Goal: Task Accomplishment & Management: Manage account settings

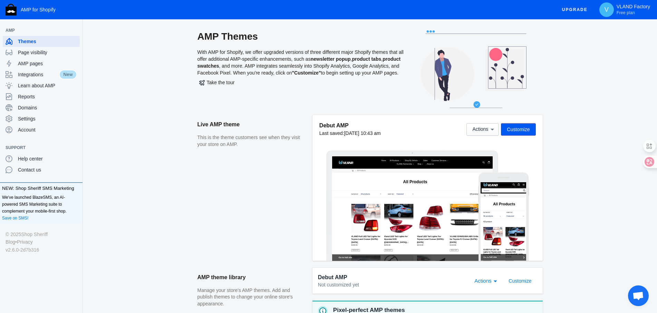
click at [596, 148] on div "AMP Themes With AMP for Shopify, we offer upgraded versions of three different …" at bounding box center [370, 248] width 574 height 436
click at [55, 116] on span "Settings" at bounding box center [47, 118] width 59 height 7
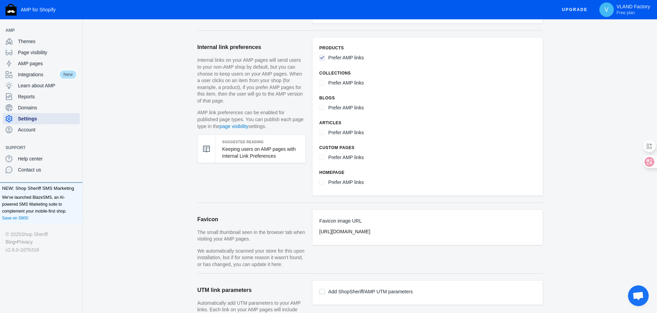
scroll to position [518, 0]
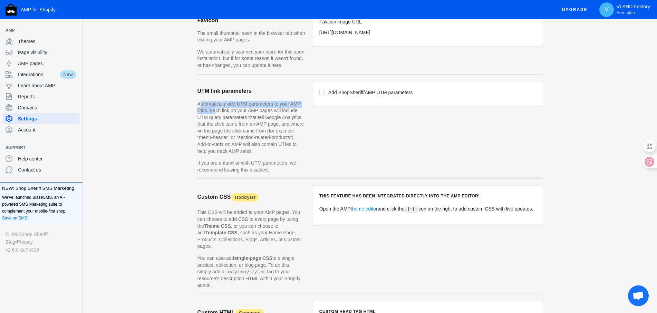
drag, startPoint x: 197, startPoint y: 104, endPoint x: 210, endPoint y: 109, distance: 14.6
click at [326, 128] on article "Add ShopSheriff/AMP UTM parameters" at bounding box center [427, 129] width 230 height 97
click at [323, 91] on input "Add ShopSheriff/AMP UTM parameters" at bounding box center [322, 93] width 6 height 6
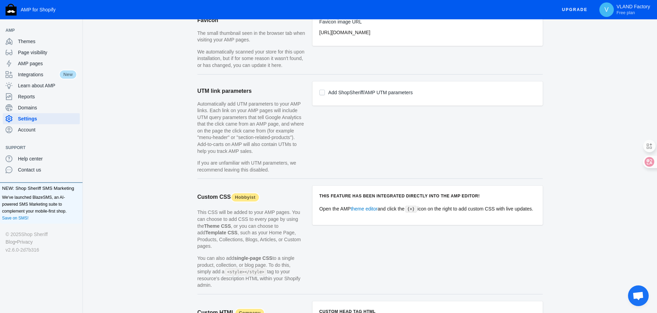
scroll to position [552, 0]
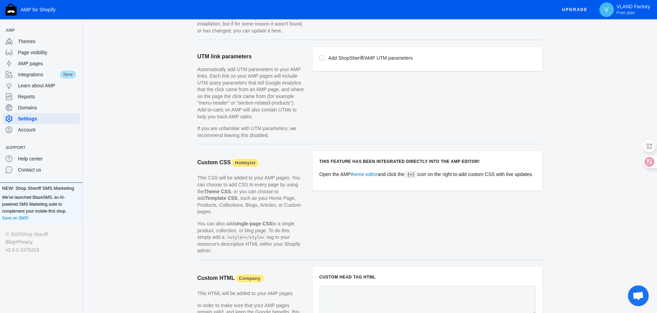
click at [320, 57] on input "Add ShopSheriff/AMP UTM parameters" at bounding box center [322, 58] width 6 height 6
checkbox input "true"
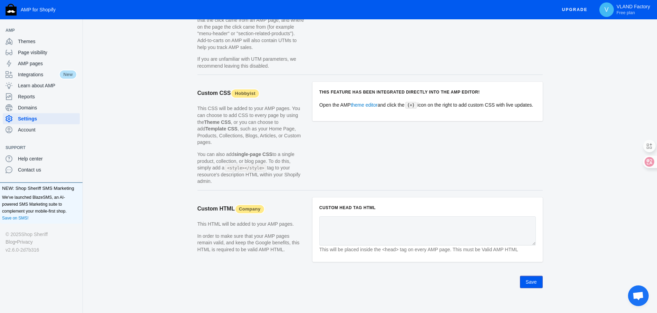
click at [537, 276] on button "Save" at bounding box center [531, 282] width 23 height 12
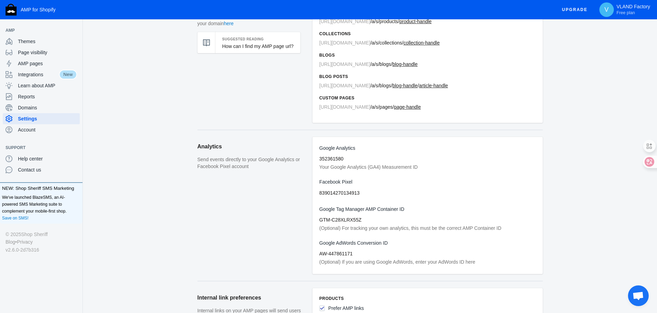
scroll to position [69, 0]
click at [345, 220] on input "GTM-C28XLRX55Z" at bounding box center [427, 219] width 216 height 10
paste input "-P36ZZV3"
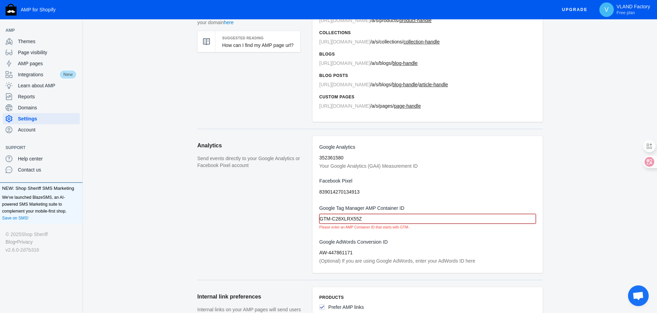
type input "GTM-C28XLRX55Z"
